Goal: Information Seeking & Learning: Check status

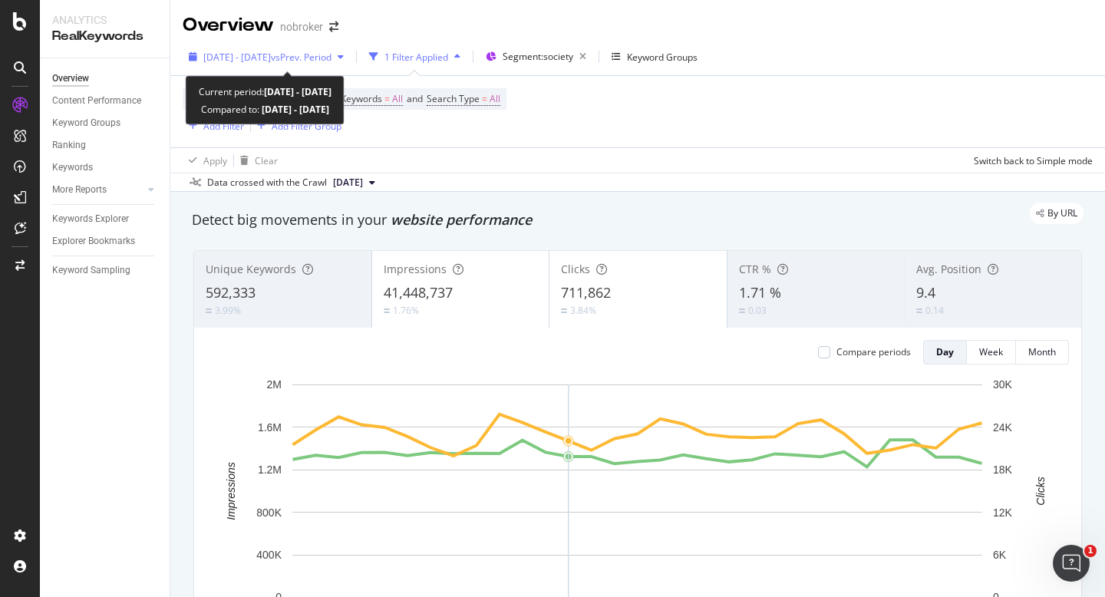
click at [271, 55] on span "[DATE] - [DATE]" at bounding box center [237, 57] width 68 height 13
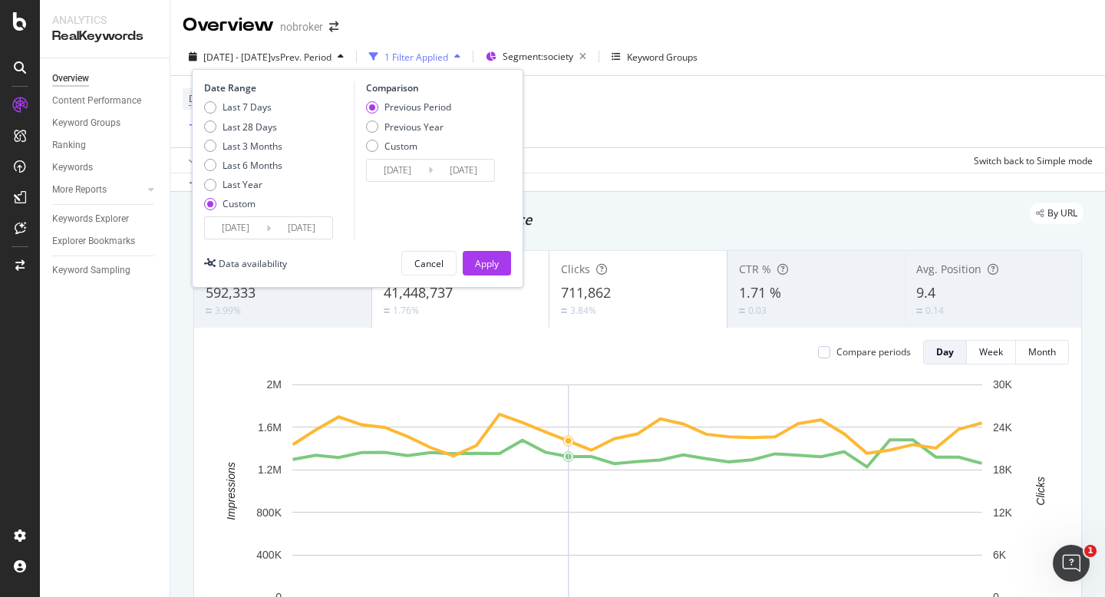
click at [242, 232] on input "2025/08/01" at bounding box center [235, 227] width 61 height 21
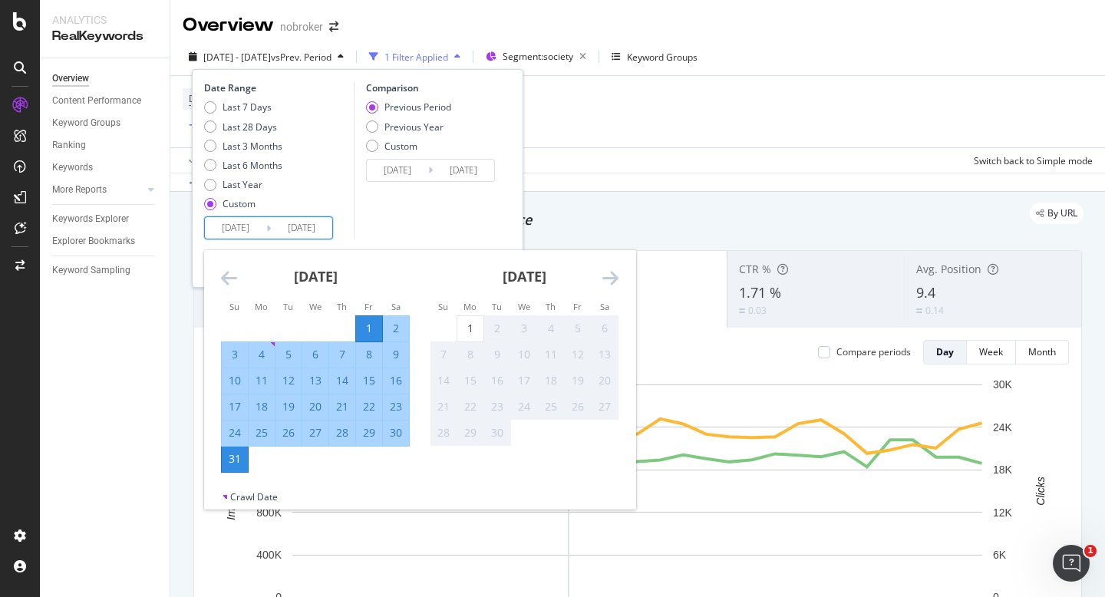
click at [391, 216] on div "Comparison Previous Period Previous Year Custom 2025/07/01 Navigate forward to …" at bounding box center [427, 160] width 146 height 158
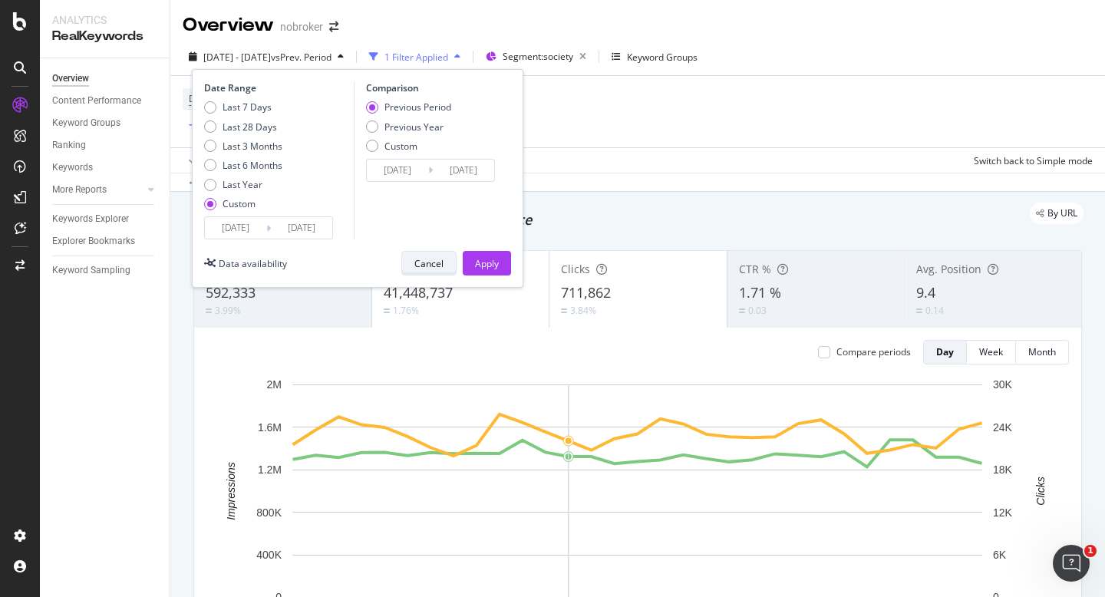
click at [414, 264] on div "Cancel" at bounding box center [428, 263] width 29 height 13
